Goal: Task Accomplishment & Management: Use online tool/utility

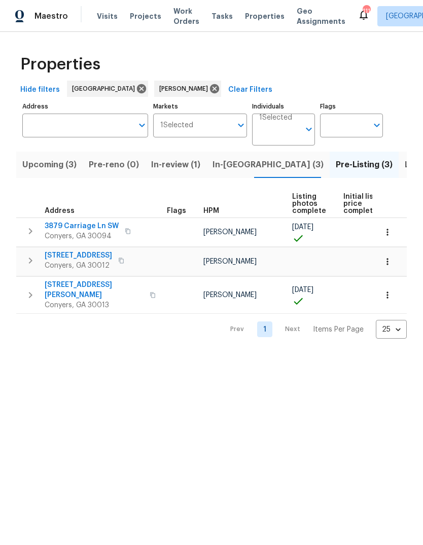
click at [405, 164] on span "Listed (18)" at bounding box center [426, 165] width 42 height 14
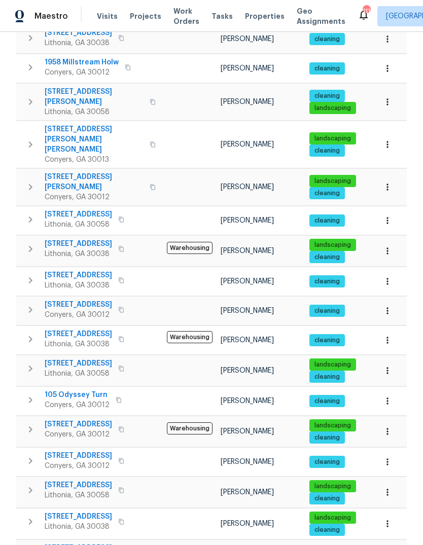
scroll to position [222, 0]
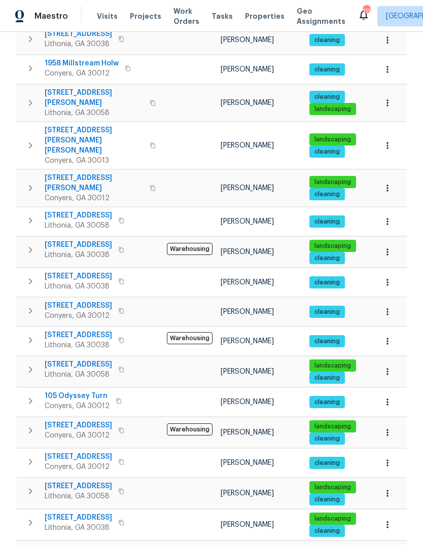
click at [67, 513] on span "[STREET_ADDRESS]" at bounding box center [78, 518] width 67 height 10
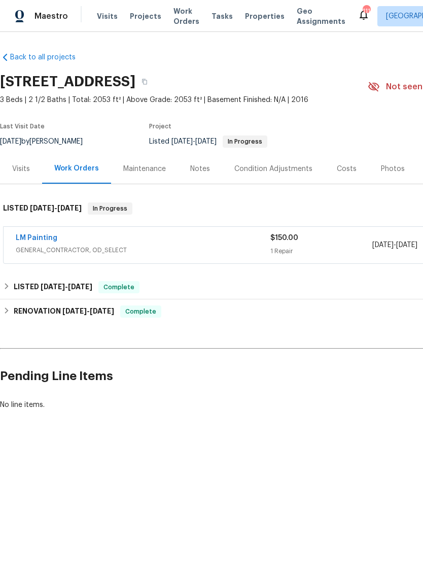
click at [33, 234] on link "LM Painting" at bounding box center [37, 237] width 42 height 7
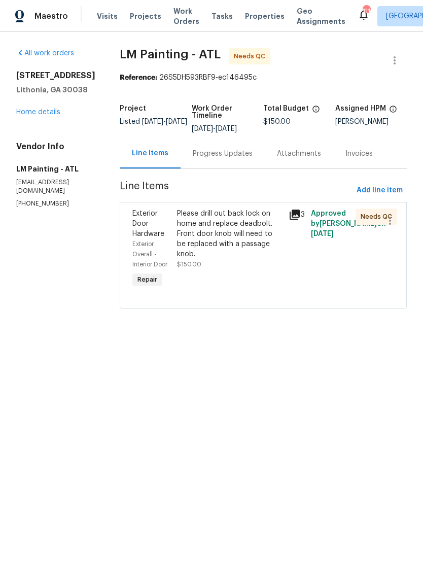
click at [253, 253] on div "Please drill out back lock on home and replace deadbolt. Front door knob will n…" at bounding box center [230, 233] width 106 height 51
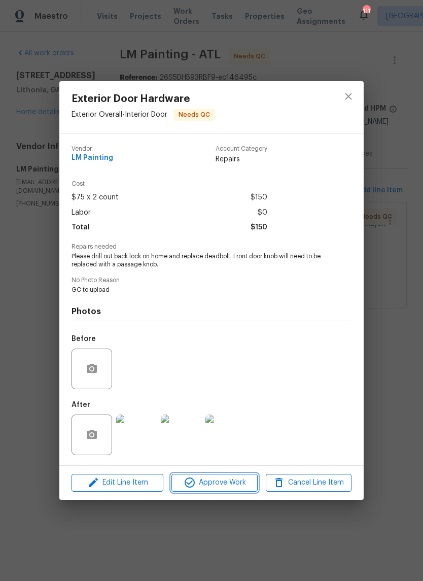
click at [237, 484] on span "Approve Work" at bounding box center [214, 482] width 80 height 13
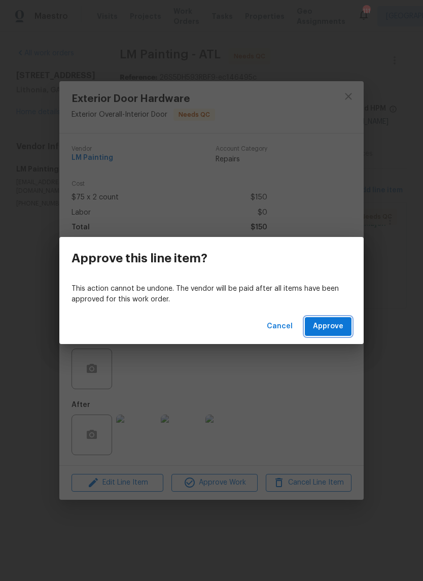
click at [340, 330] on span "Approve" at bounding box center [328, 326] width 30 height 13
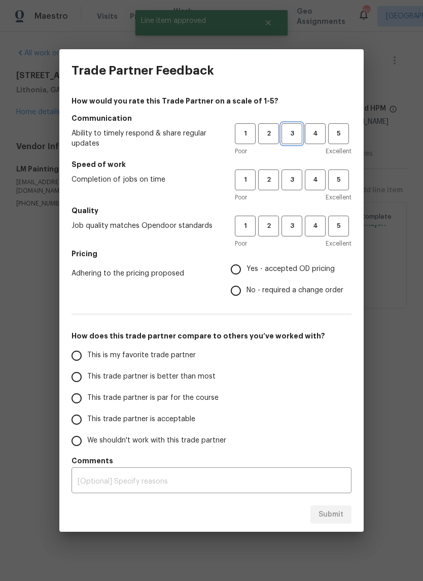
click at [294, 132] on span "3" at bounding box center [292, 134] width 19 height 12
click at [339, 137] on span "5" at bounding box center [338, 134] width 19 height 12
click at [337, 176] on span "5" at bounding box center [338, 180] width 19 height 12
click at [340, 223] on span "5" at bounding box center [338, 226] width 19 height 12
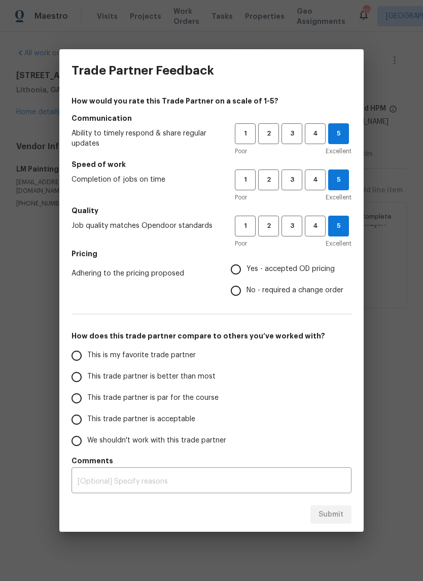
click at [313, 273] on span "Yes - accepted OD pricing" at bounding box center [291, 269] width 88 height 11
click at [247, 273] on input "Yes - accepted OD pricing" at bounding box center [235, 269] width 21 height 21
radio input "true"
click at [76, 359] on input "This is my favorite trade partner" at bounding box center [76, 355] width 21 height 21
click at [348, 511] on button "Submit" at bounding box center [330, 514] width 41 height 19
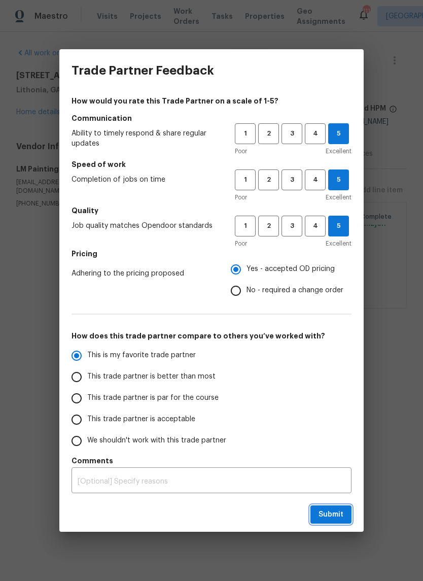
radio input "true"
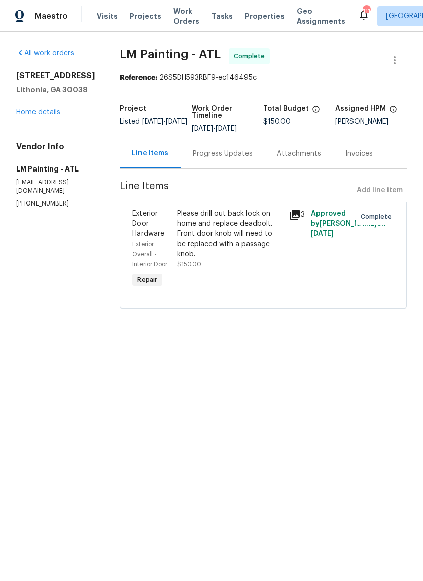
radio input "false"
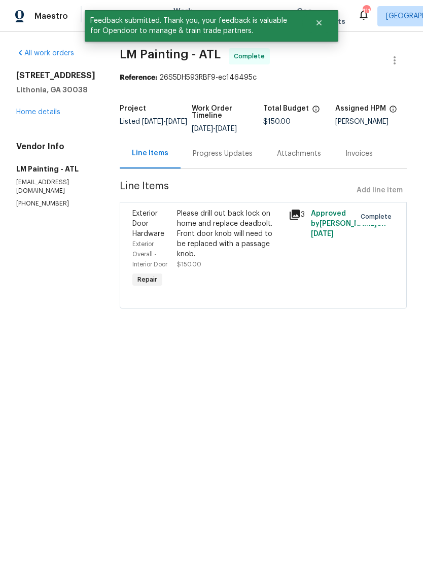
click at [36, 111] on link "Home details" at bounding box center [38, 112] width 44 height 7
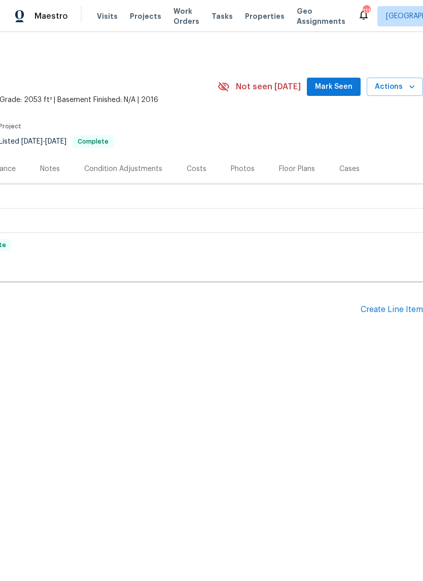
click at [341, 87] on span "Mark Seen" at bounding box center [334, 87] width 38 height 13
